Goal: Task Accomplishment & Management: Use online tool/utility

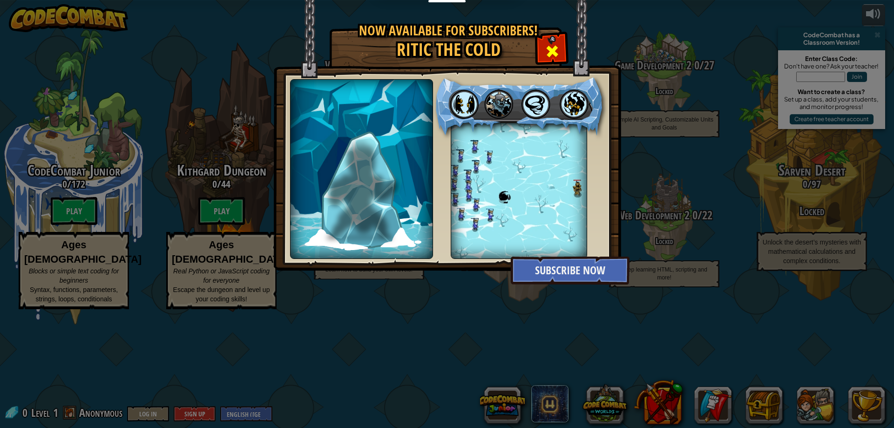
click at [541, 50] on div at bounding box center [551, 49] width 29 height 29
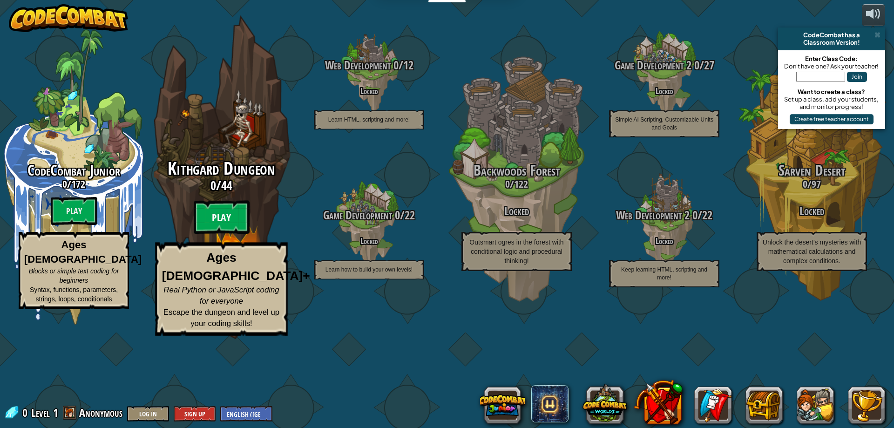
click at [234, 234] on btn "Play" at bounding box center [222, 218] width 56 height 34
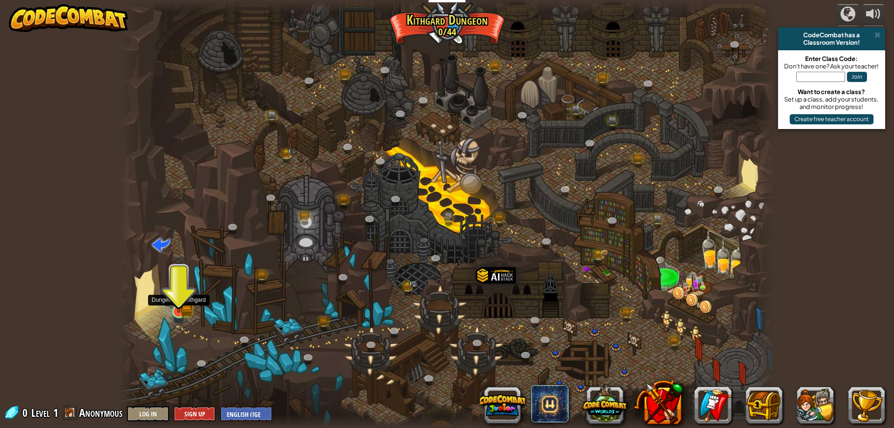
click at [187, 303] on img at bounding box center [179, 293] width 18 height 39
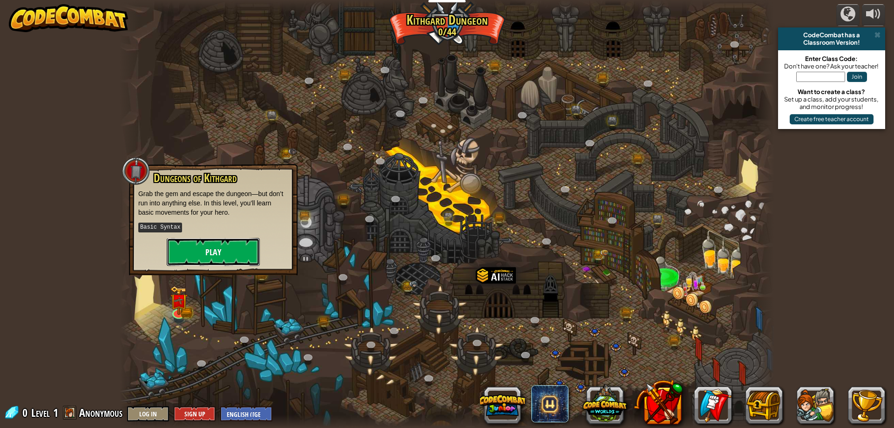
click at [207, 251] on button "Play" at bounding box center [213, 252] width 93 height 28
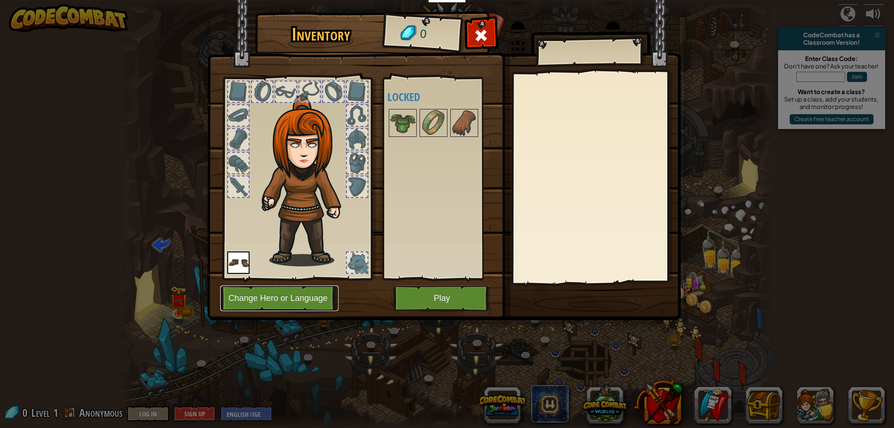
click at [300, 299] on button "Change Hero or Language" at bounding box center [279, 298] width 118 height 26
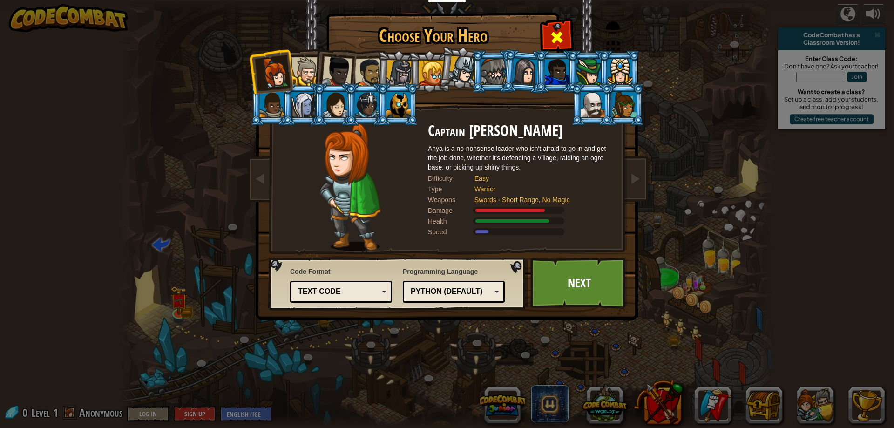
click at [558, 41] on span at bounding box center [556, 37] width 15 height 15
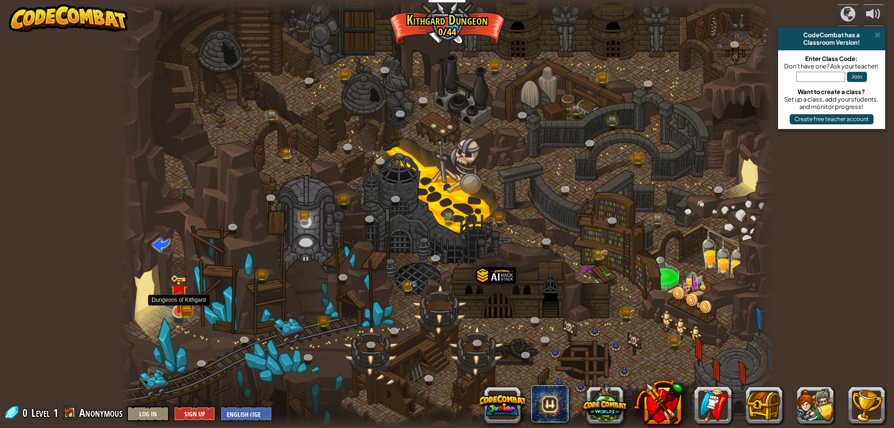
click at [180, 299] on img at bounding box center [179, 294] width 10 height 10
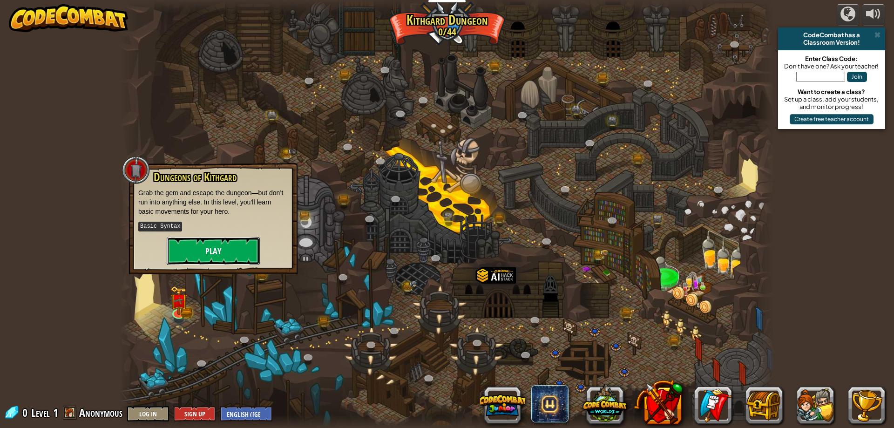
click at [216, 253] on button "Play" at bounding box center [213, 251] width 93 height 28
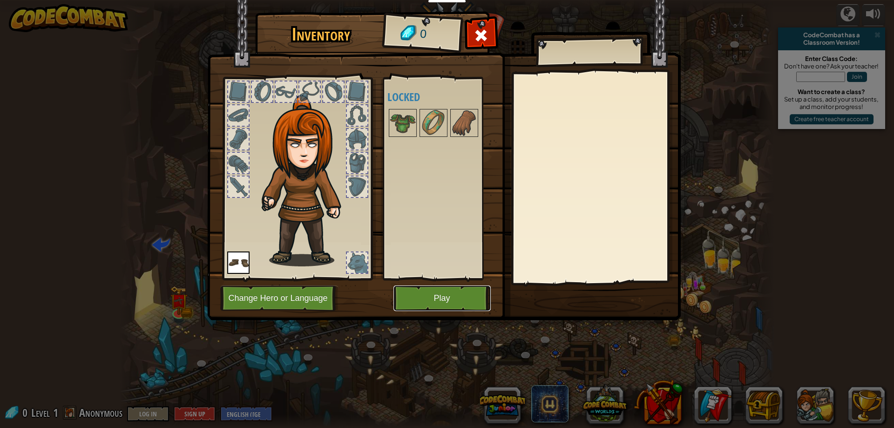
click at [436, 301] on button "Play" at bounding box center [441, 298] width 97 height 26
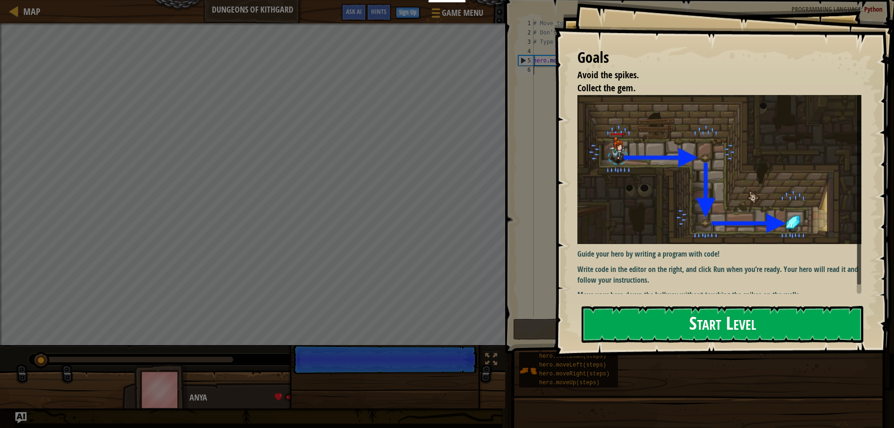
click at [670, 332] on button "Start Level" at bounding box center [722, 324] width 282 height 37
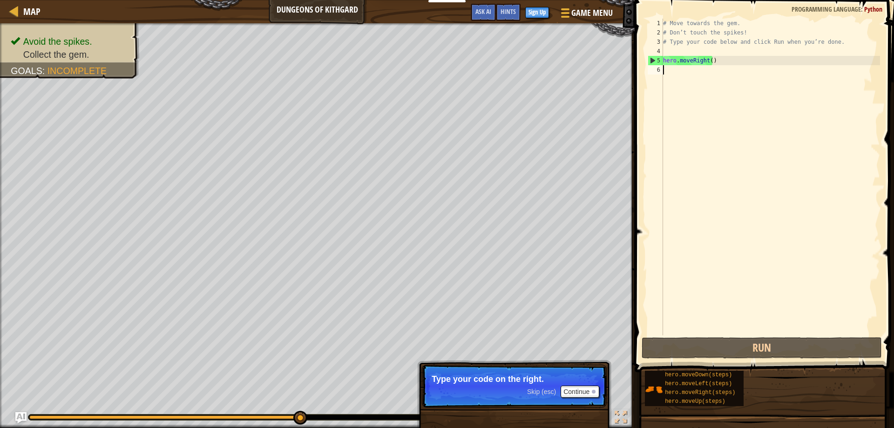
scroll to position [4, 0]
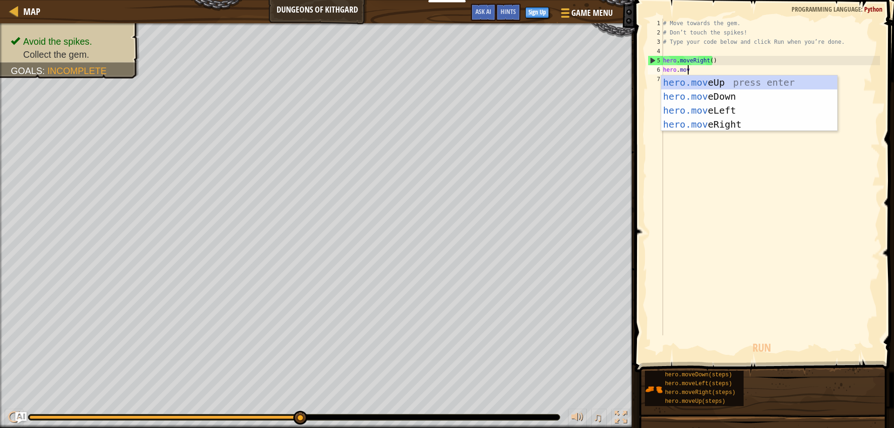
type textarea "hero.move"
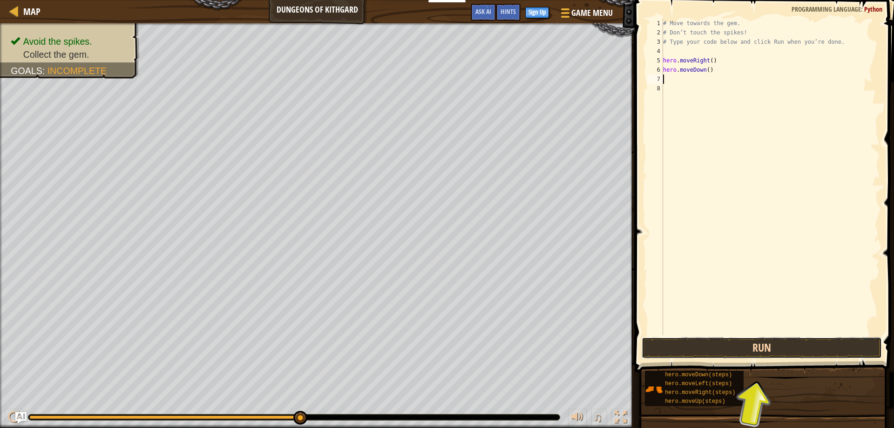
click at [780, 344] on button "Run" at bounding box center [761, 347] width 241 height 21
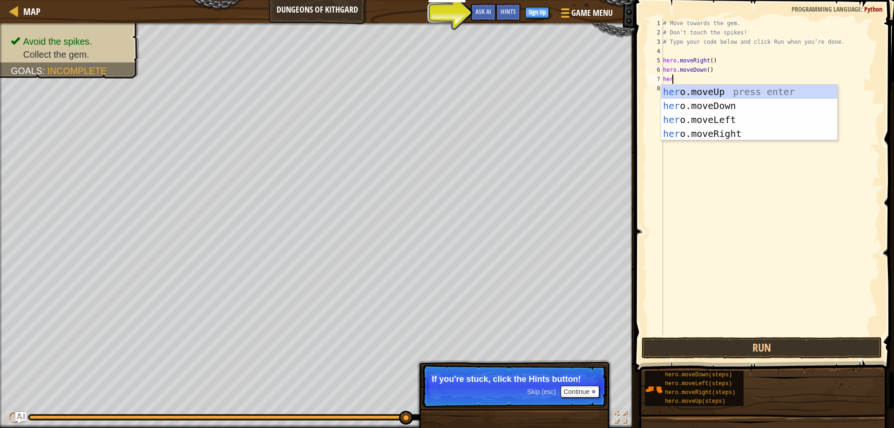
scroll to position [4, 0]
type textarea "hero"
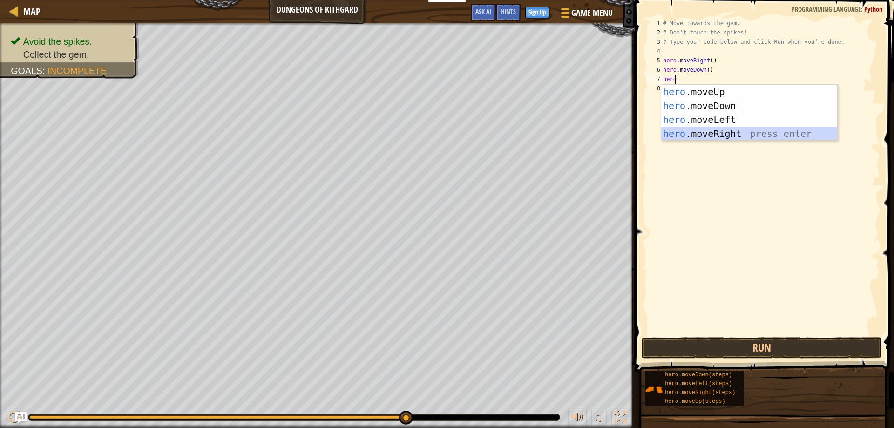
click at [734, 136] on div "hero .moveUp press enter hero .moveDown press enter hero .moveLeft press enter …" at bounding box center [749, 127] width 176 height 84
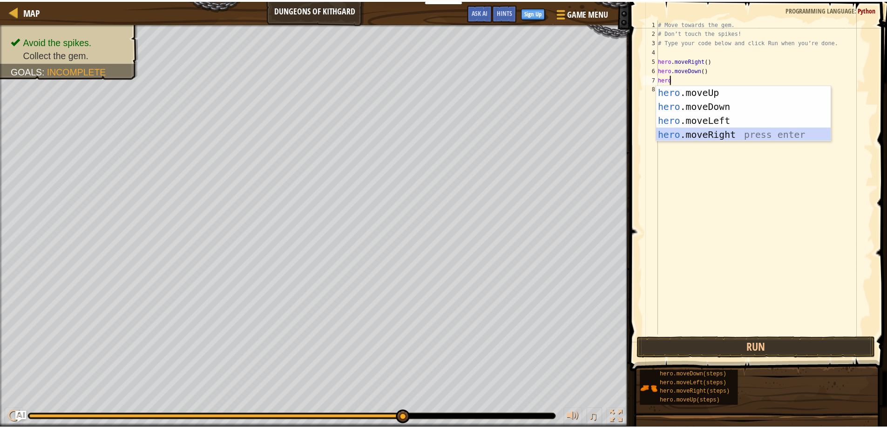
scroll to position [4, 0]
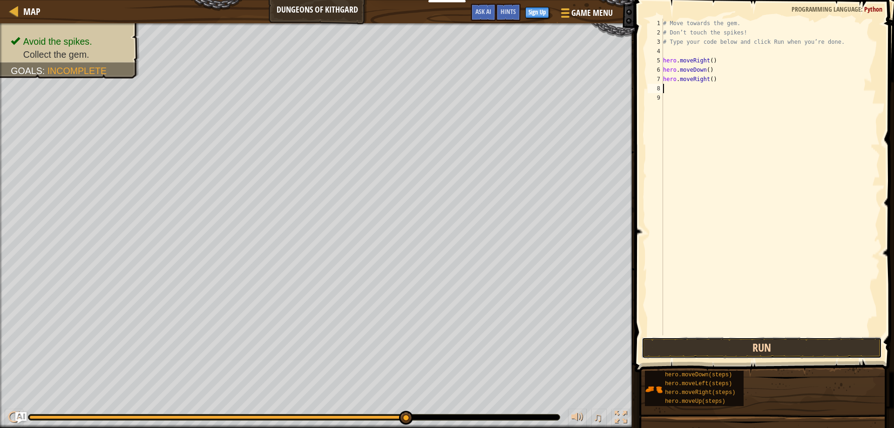
click at [796, 346] on button "Run" at bounding box center [761, 347] width 241 height 21
